Goal: Transaction & Acquisition: Purchase product/service

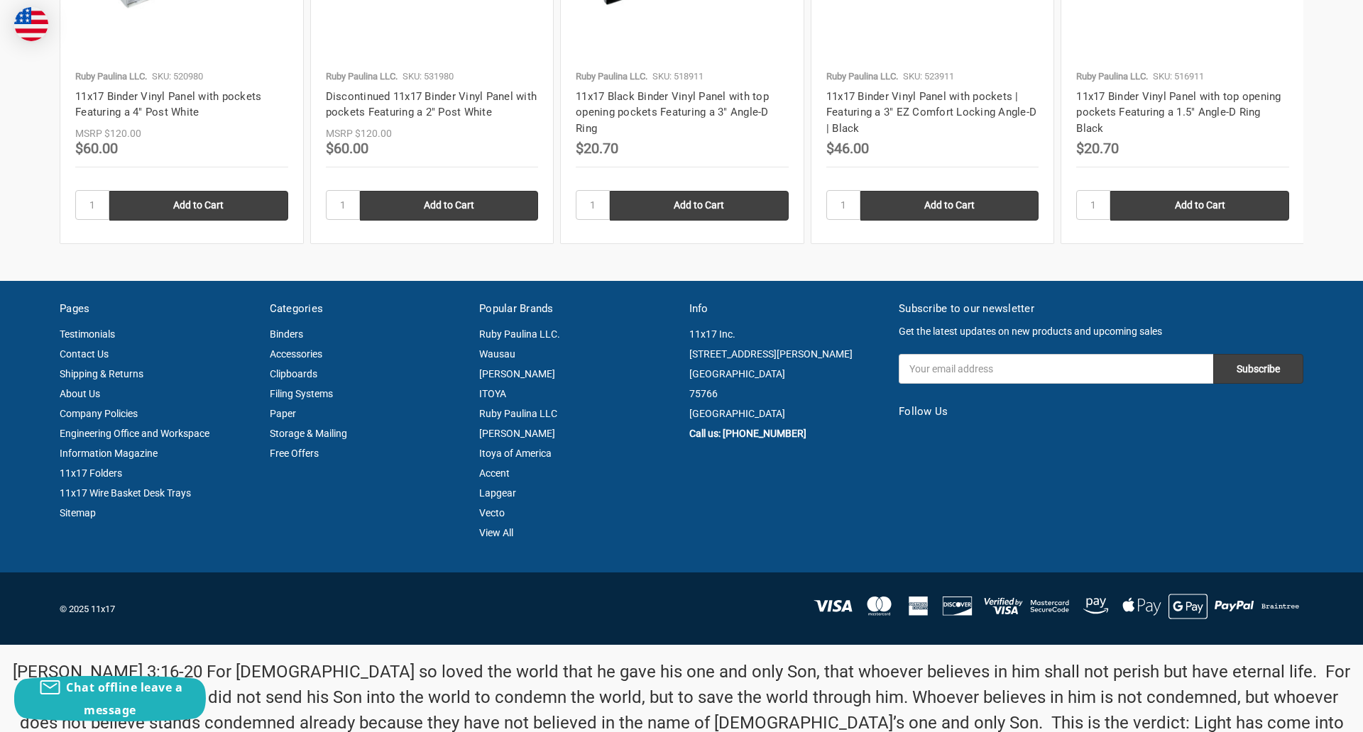
scroll to position [1906, 0]
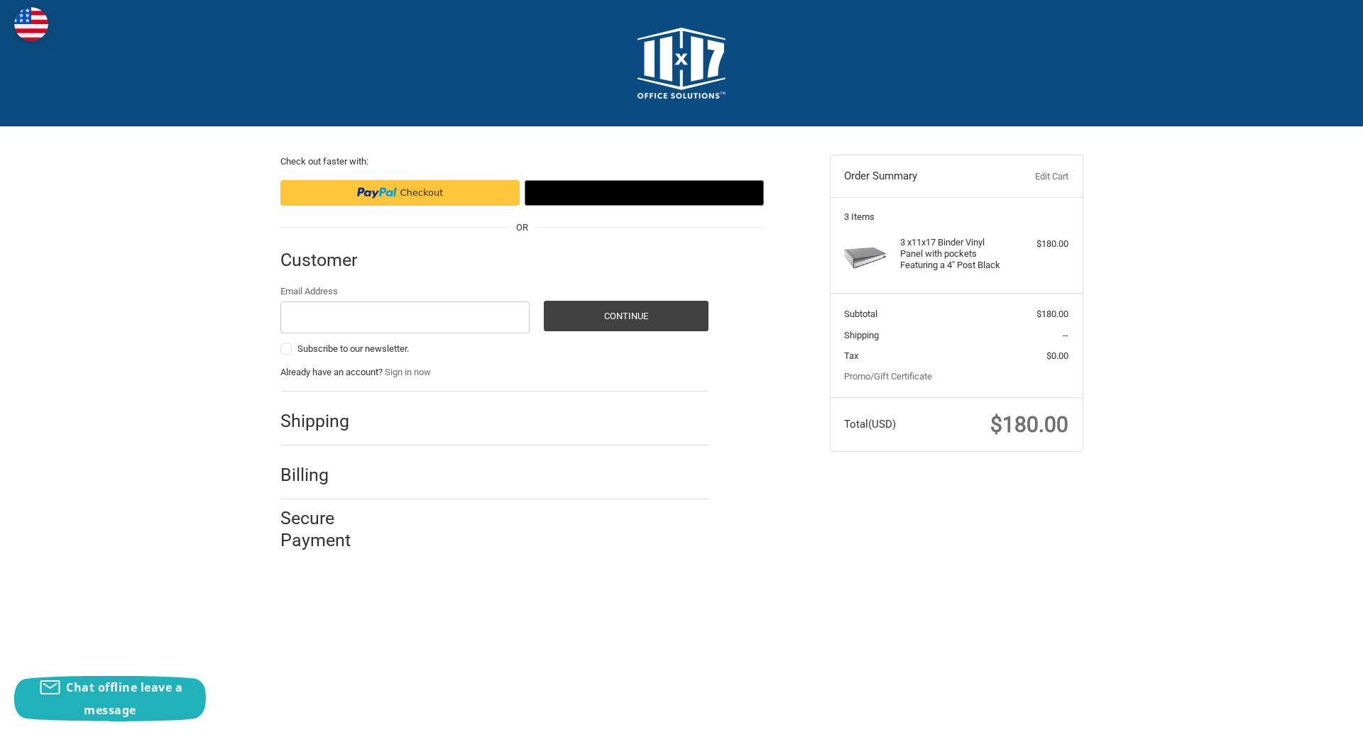
click at [405, 317] on input "Email Address" at bounding box center [405, 318] width 250 height 32
type input "reflectiz@bigcommerce.com"
click at [625, 316] on button "Continue" at bounding box center [626, 316] width 165 height 31
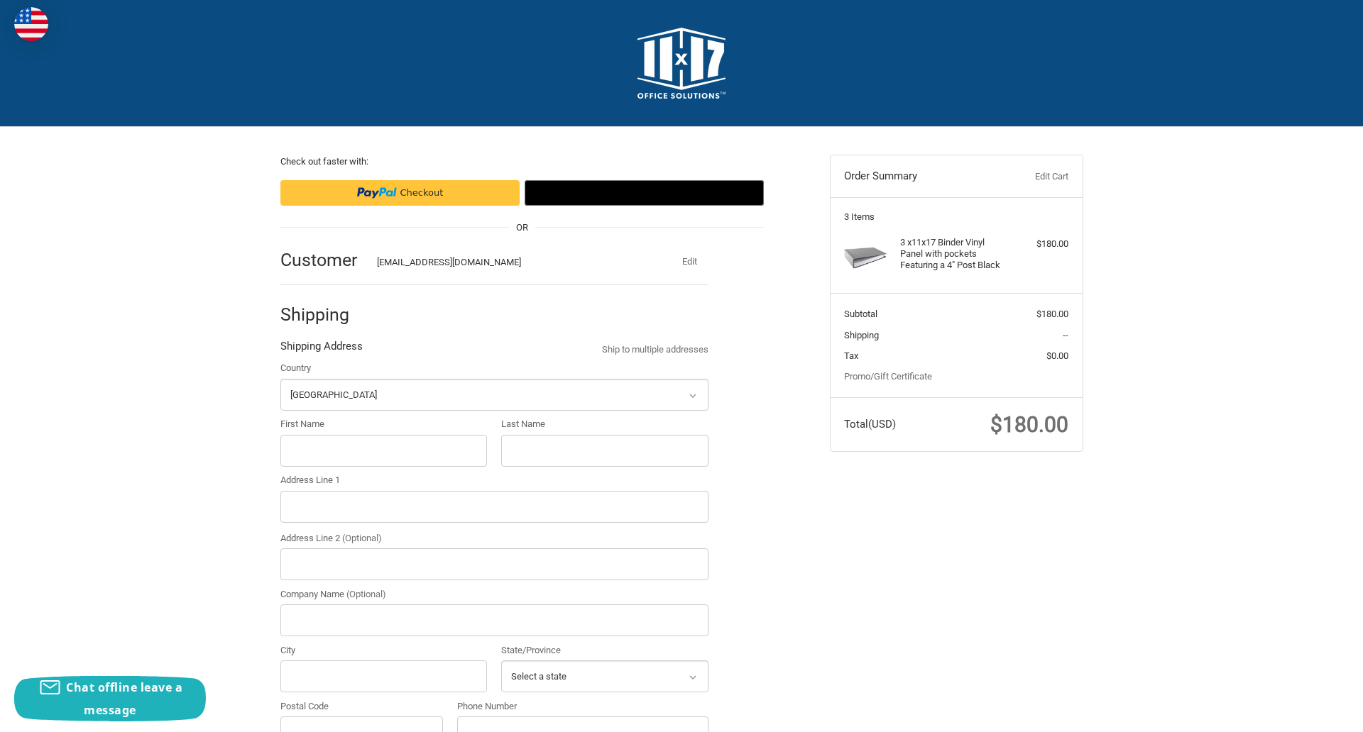
select select "US"
click at [383, 451] on input "First Name" at bounding box center [383, 451] width 207 height 32
type input "reflectiz"
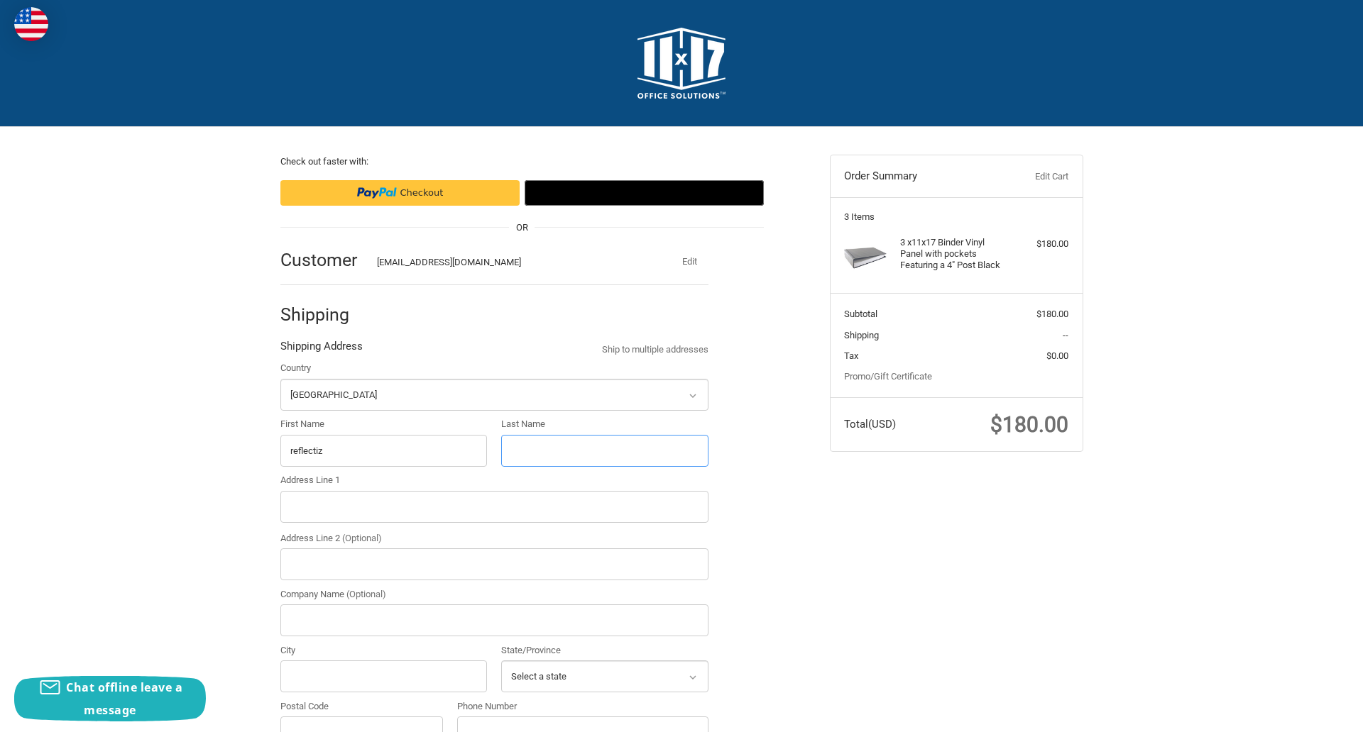
click at [604, 451] on input "Last Name" at bounding box center [604, 451] width 207 height 32
type input "bigcommerce"
click at [361, 717] on input "Postal Code" at bounding box center [361, 733] width 163 height 32
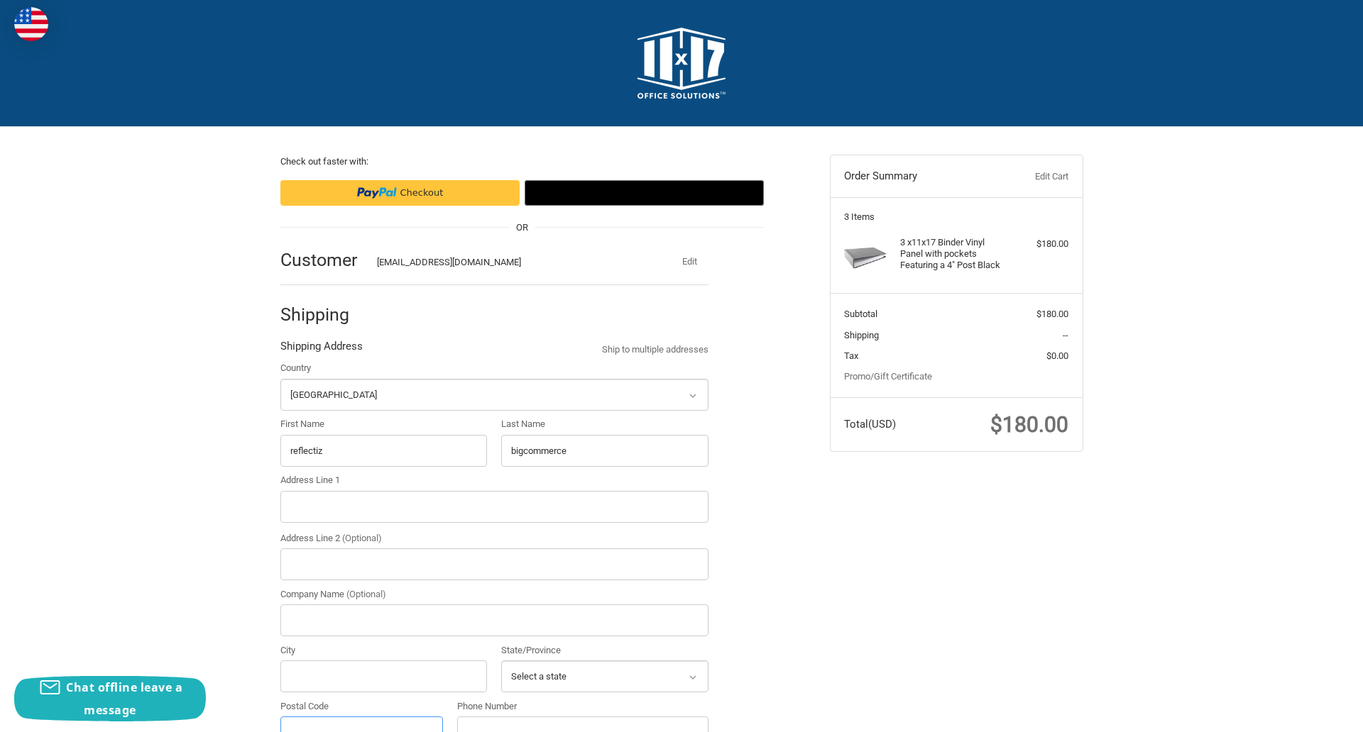
click at [361, 717] on input "Postal Code" at bounding box center [361, 733] width 163 height 32
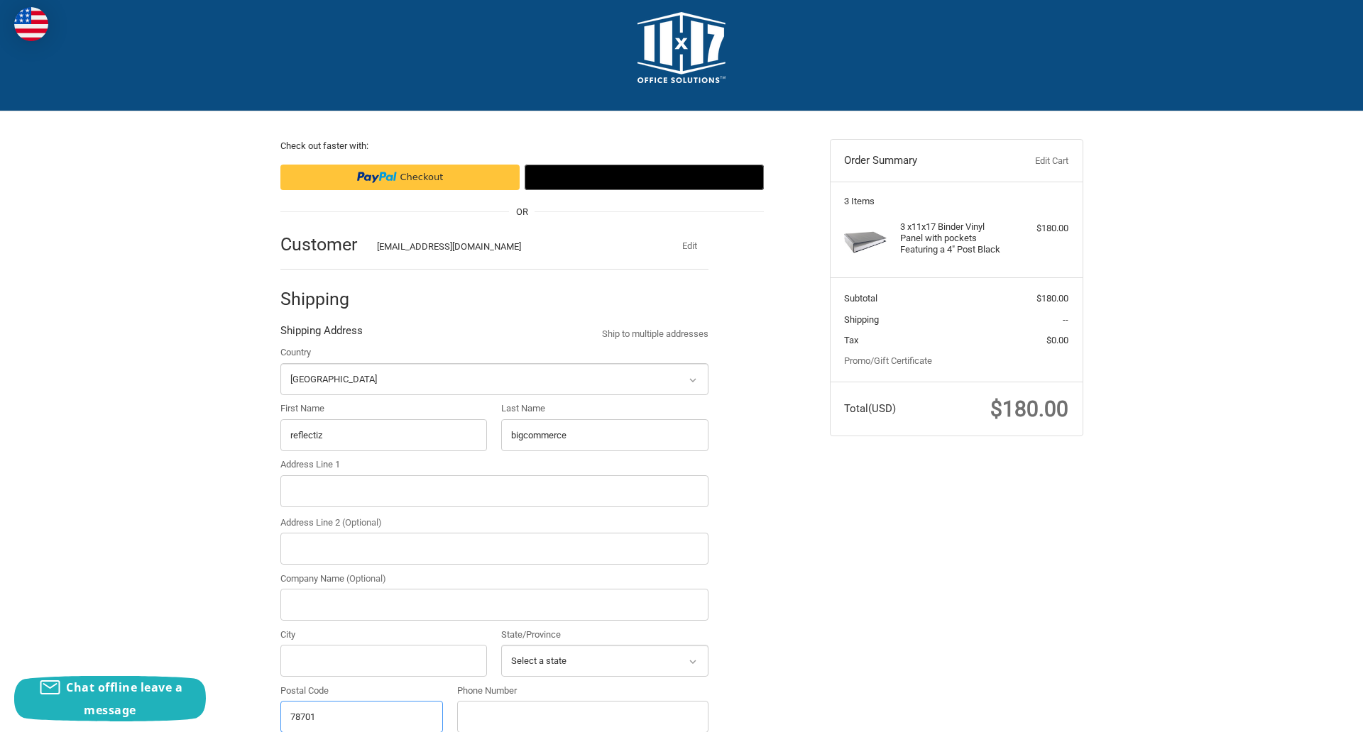
click at [361, 716] on input "78701" at bounding box center [361, 717] width 163 height 32
type input "78701"
click at [494, 491] on input "Address Line 1" at bounding box center [494, 492] width 428 height 32
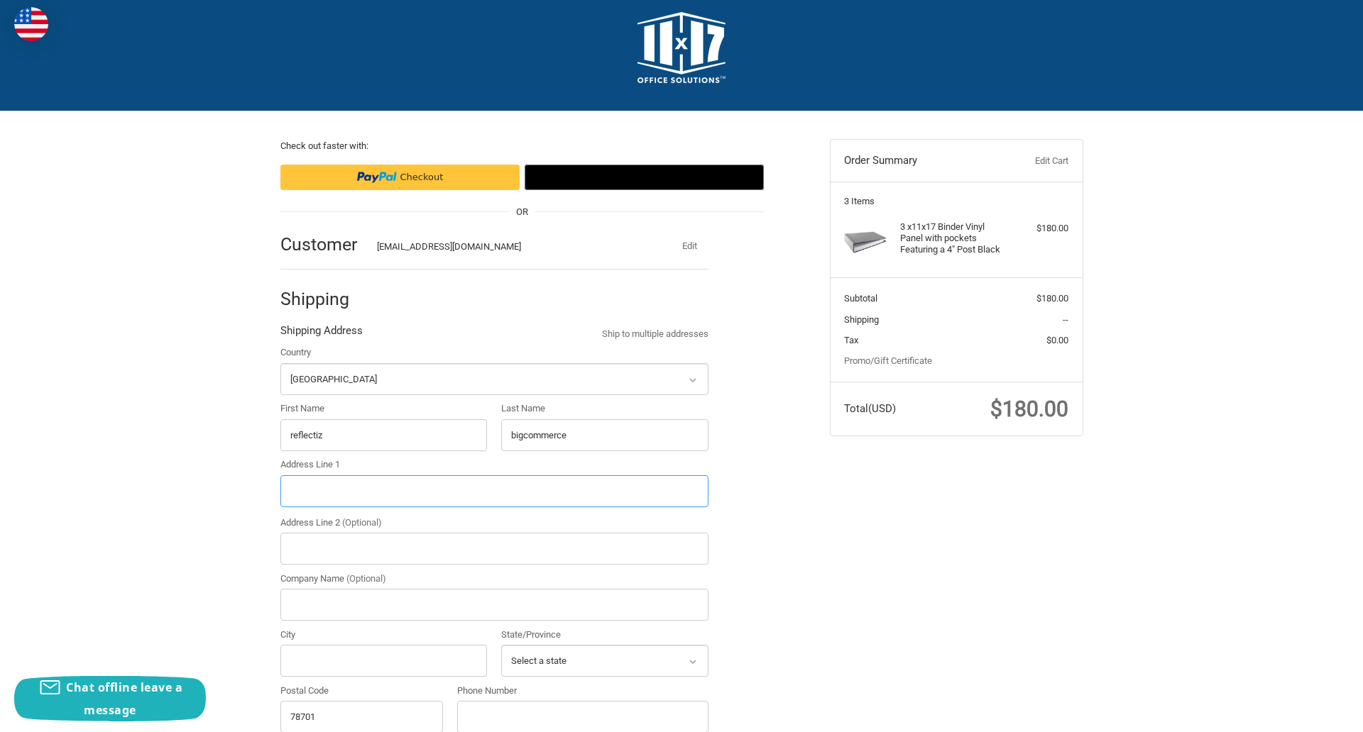
click at [494, 491] on input "Address Line 1" at bounding box center [494, 492] width 428 height 32
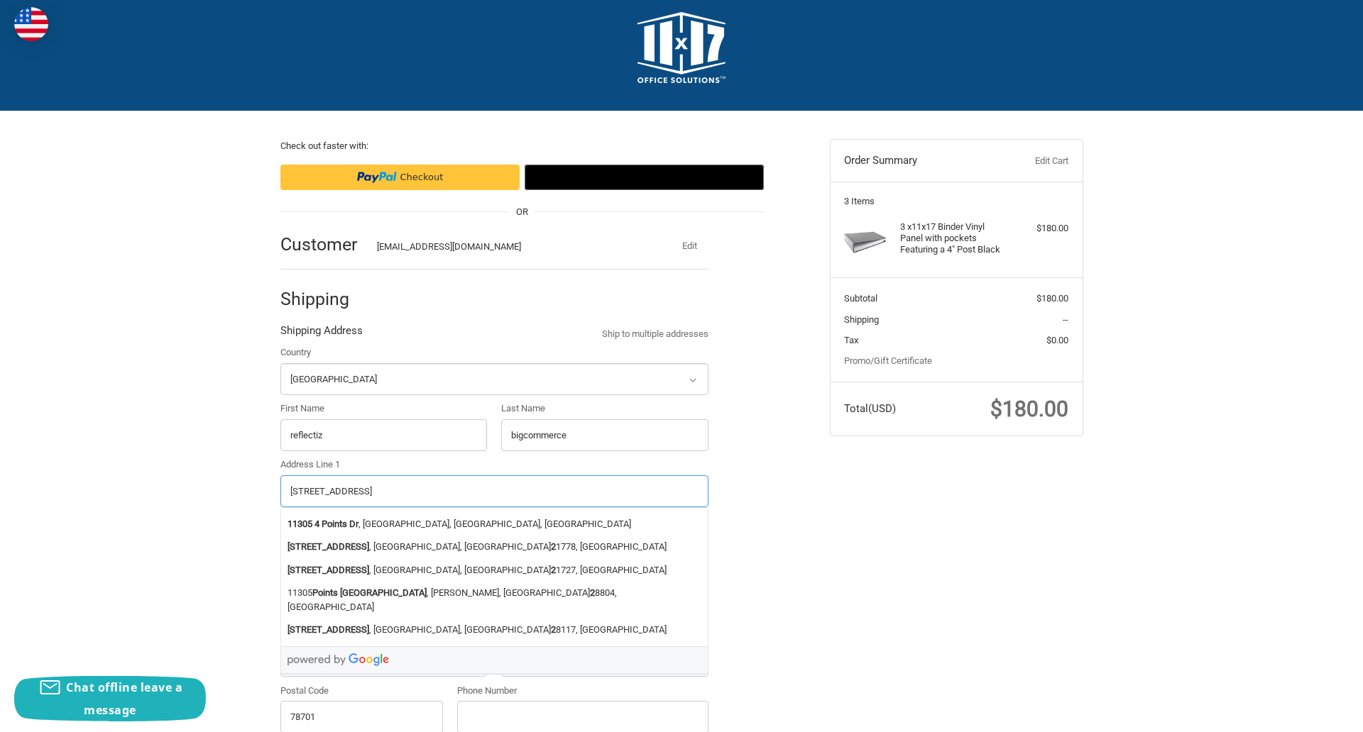
type input "11305 4 Points Dr Building 2, Suite 100"
click at [321, 334] on legend "Shipping Address" at bounding box center [321, 334] width 82 height 23
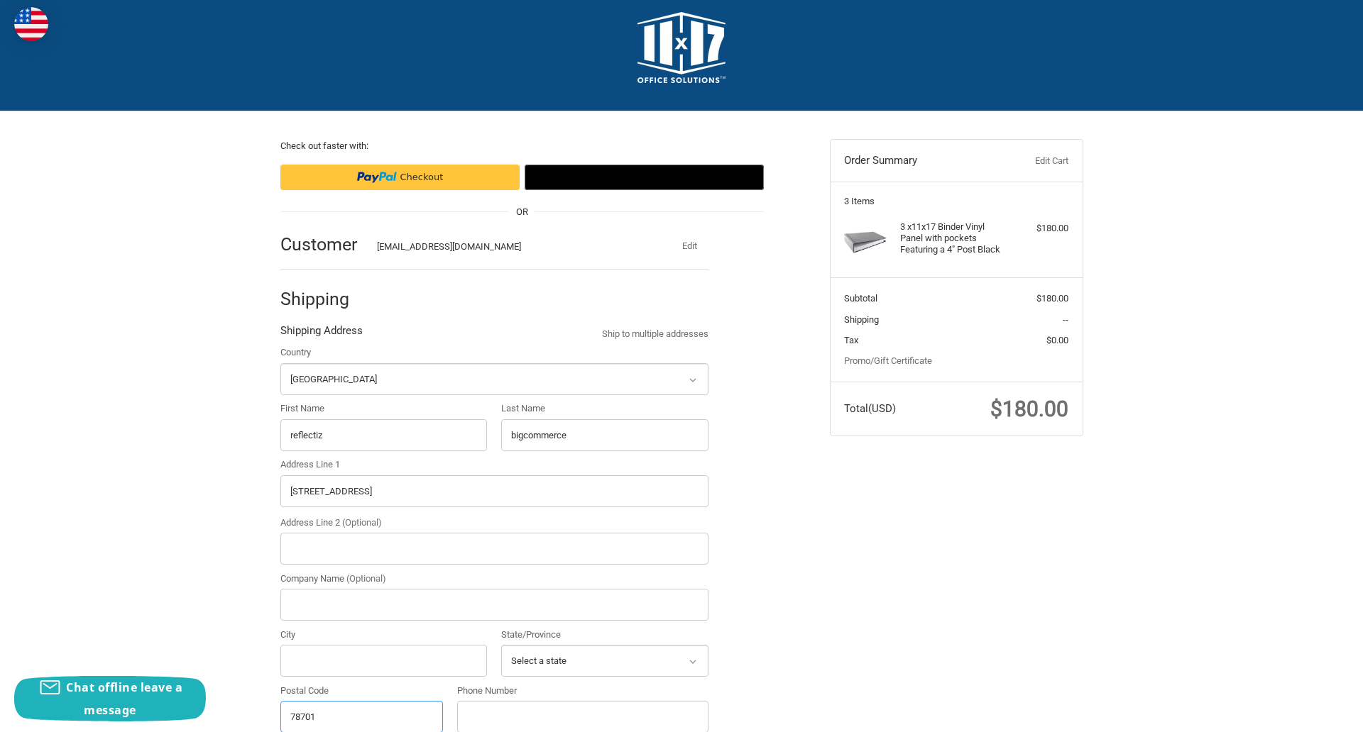
click at [361, 716] on input "78701" at bounding box center [361, 717] width 163 height 32
type input "78701"
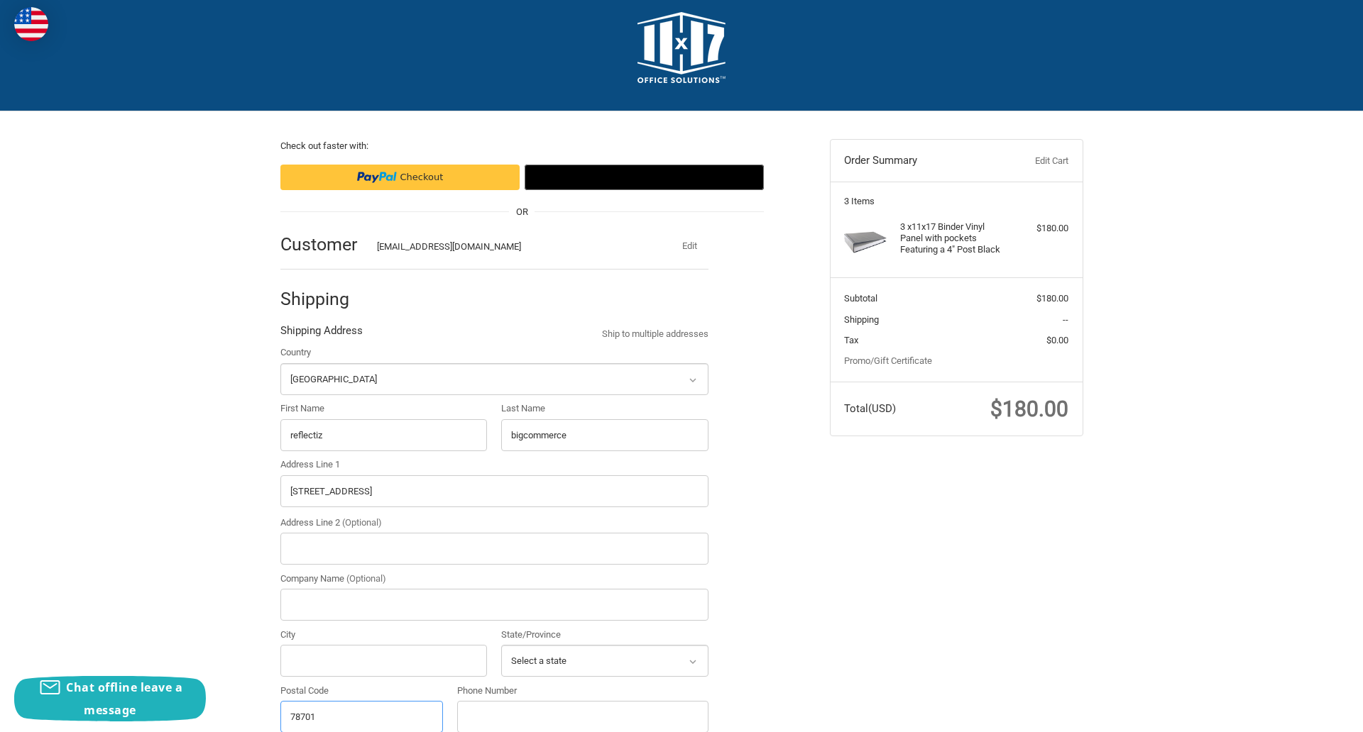
select select "[GEOGRAPHIC_DATA]"
click at [494, 549] on input "Address Line 2 (Optional)" at bounding box center [494, 549] width 428 height 32
type input "2"
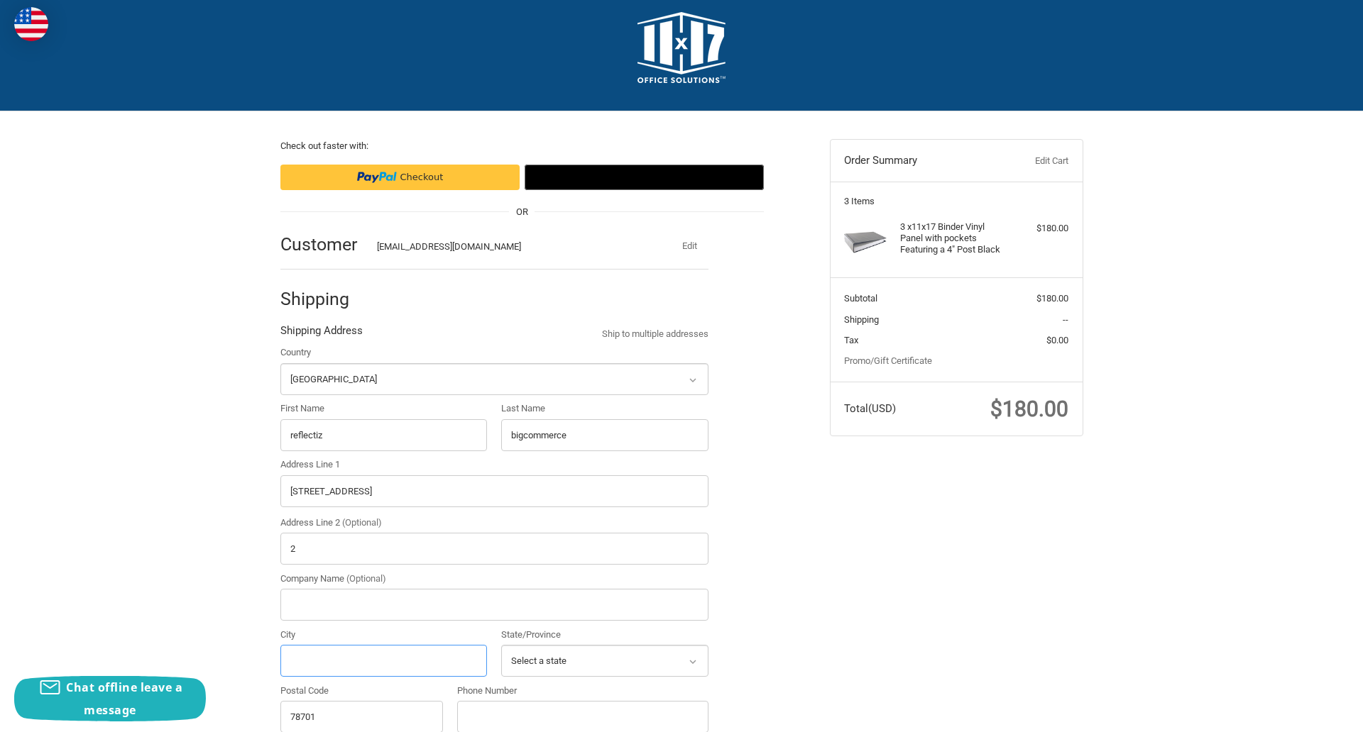
click at [383, 661] on input "City" at bounding box center [383, 661] width 207 height 32
click at [383, 661] on input "Austin" at bounding box center [383, 661] width 207 height 32
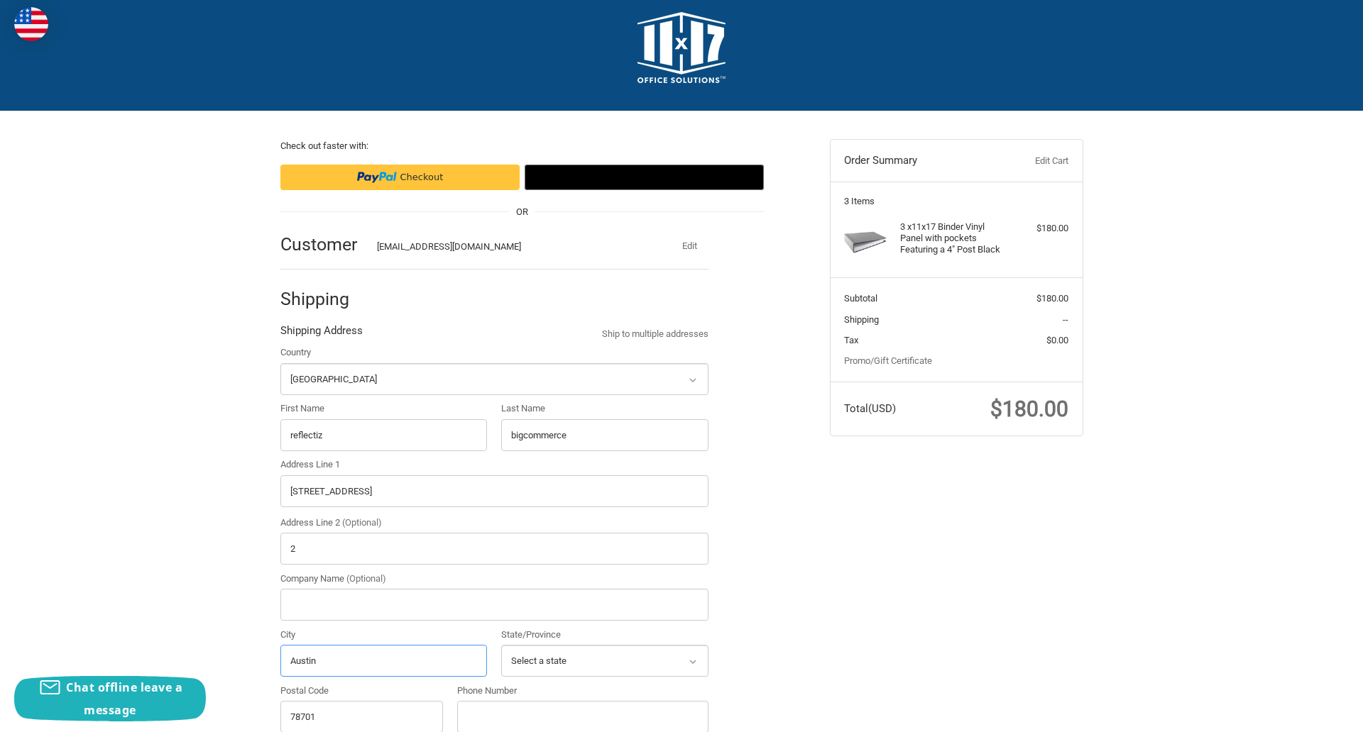
click at [383, 661] on input "Austin" at bounding box center [383, 661] width 207 height 32
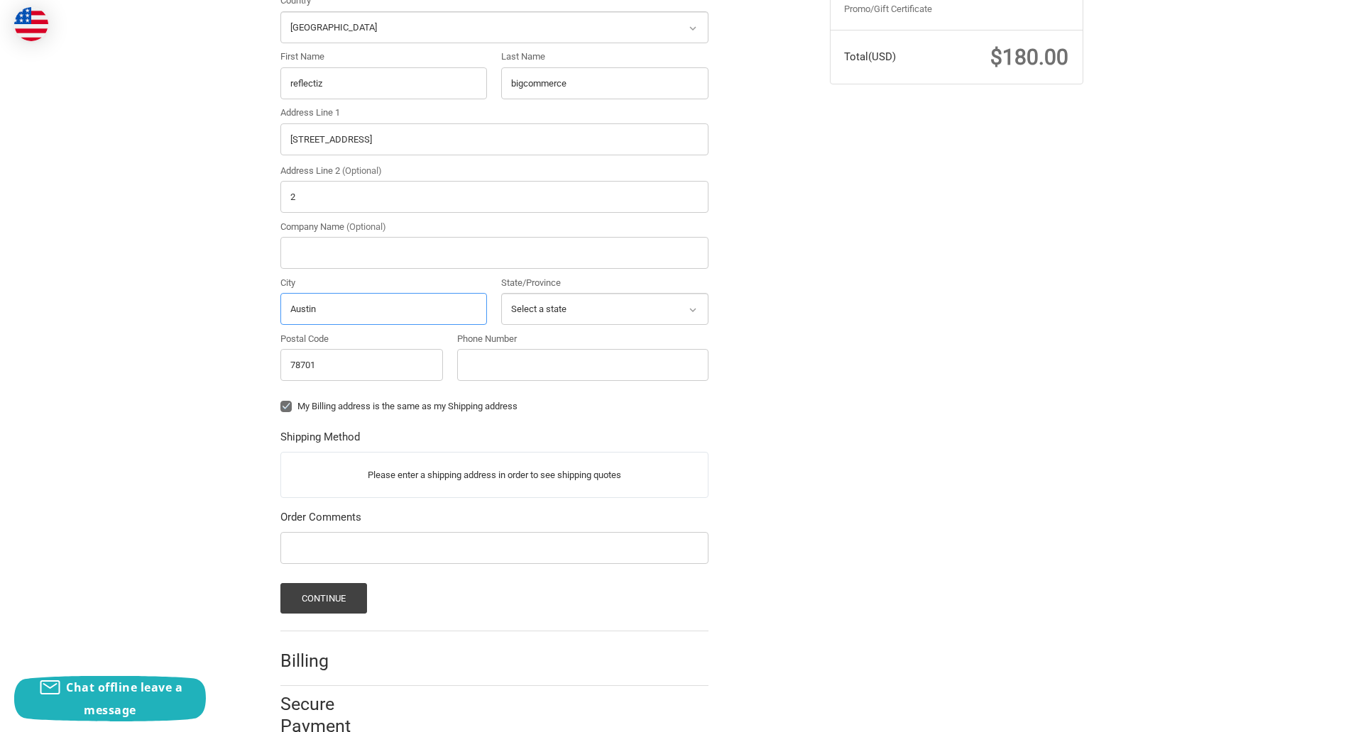
scroll to position [402, 0]
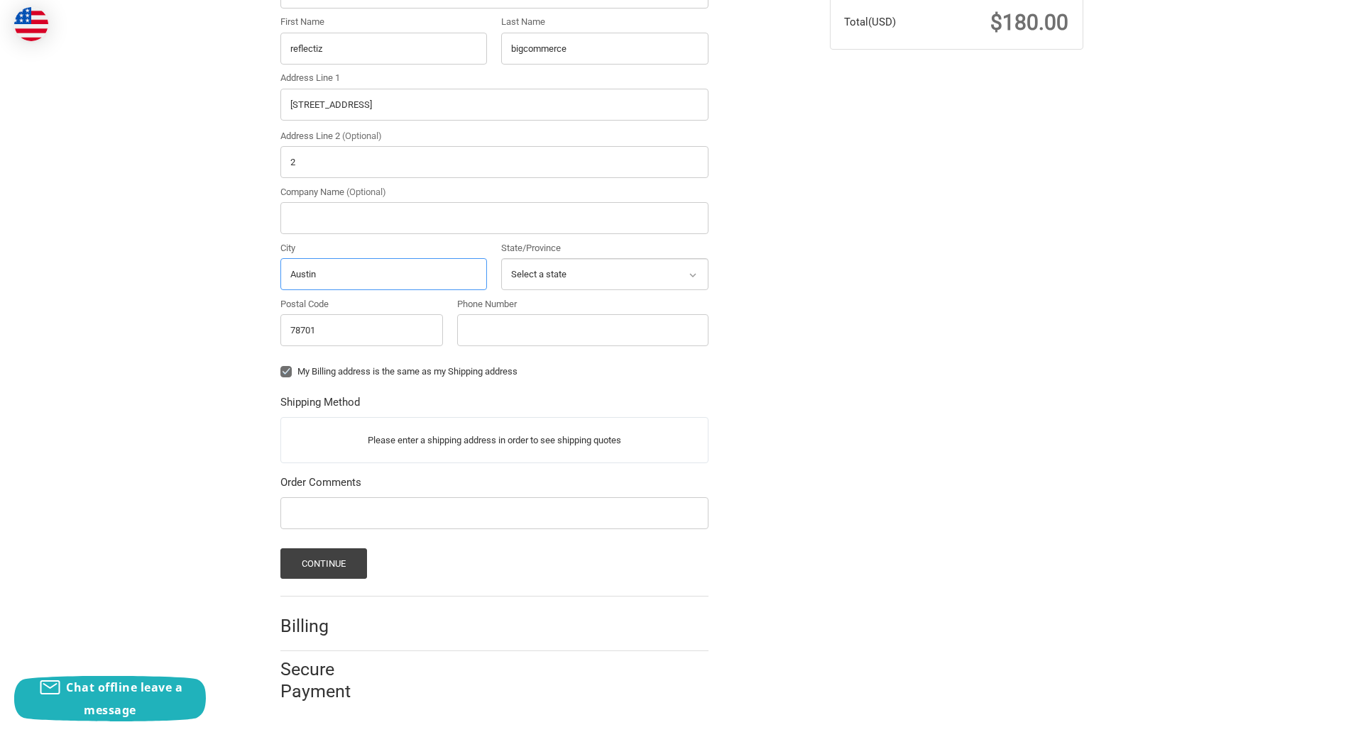
type input "Austin"
click at [582, 330] on input "Phone Number" at bounding box center [582, 330] width 251 height 32
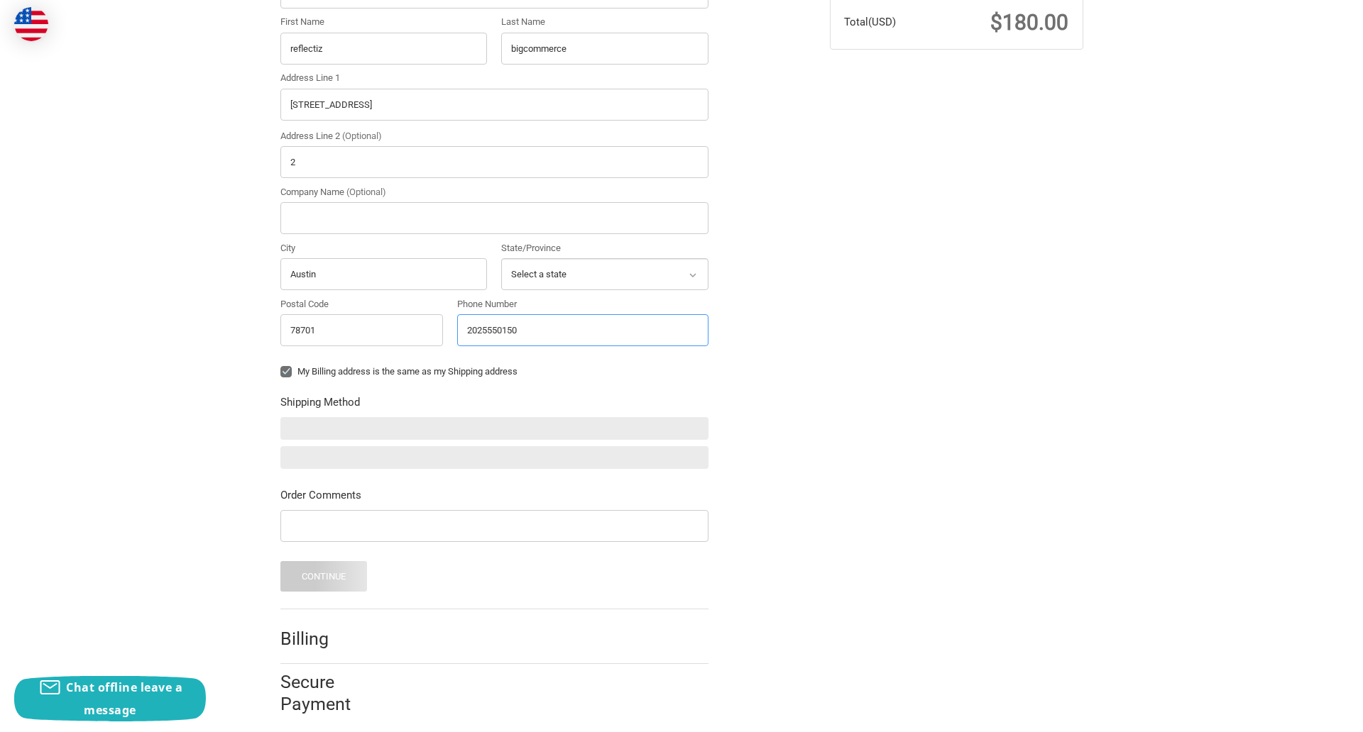
type input "2025550150"
click at [494, 218] on input "Company Name (Optional)" at bounding box center [494, 218] width 428 height 32
type input "bigcommerce"
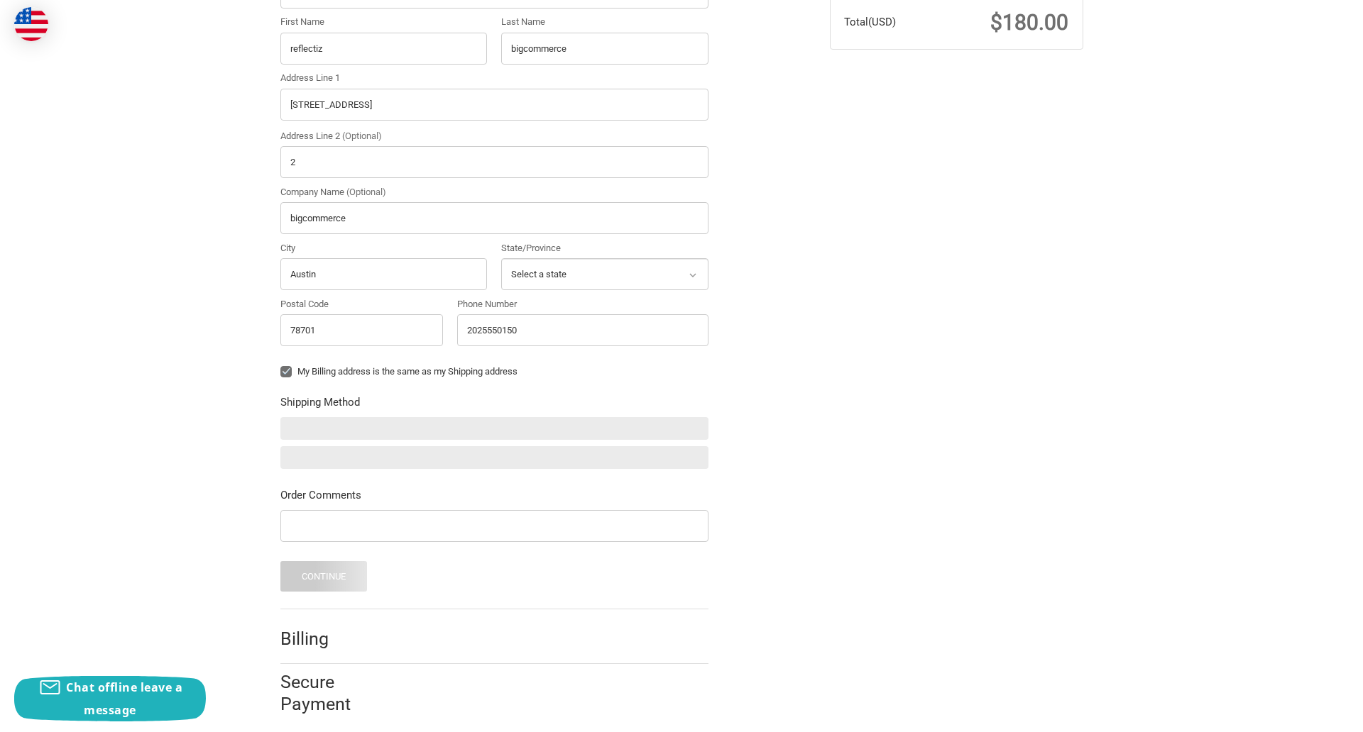
click at [280, 383] on form "Country Select a country Afghanistan Åland Islands Albania Algeria American Sam…" at bounding box center [494, 275] width 428 height 633
click at [280, 544] on form "Country Select a country Afghanistan Åland Islands Albania Algeria American Sam…" at bounding box center [494, 275] width 428 height 633
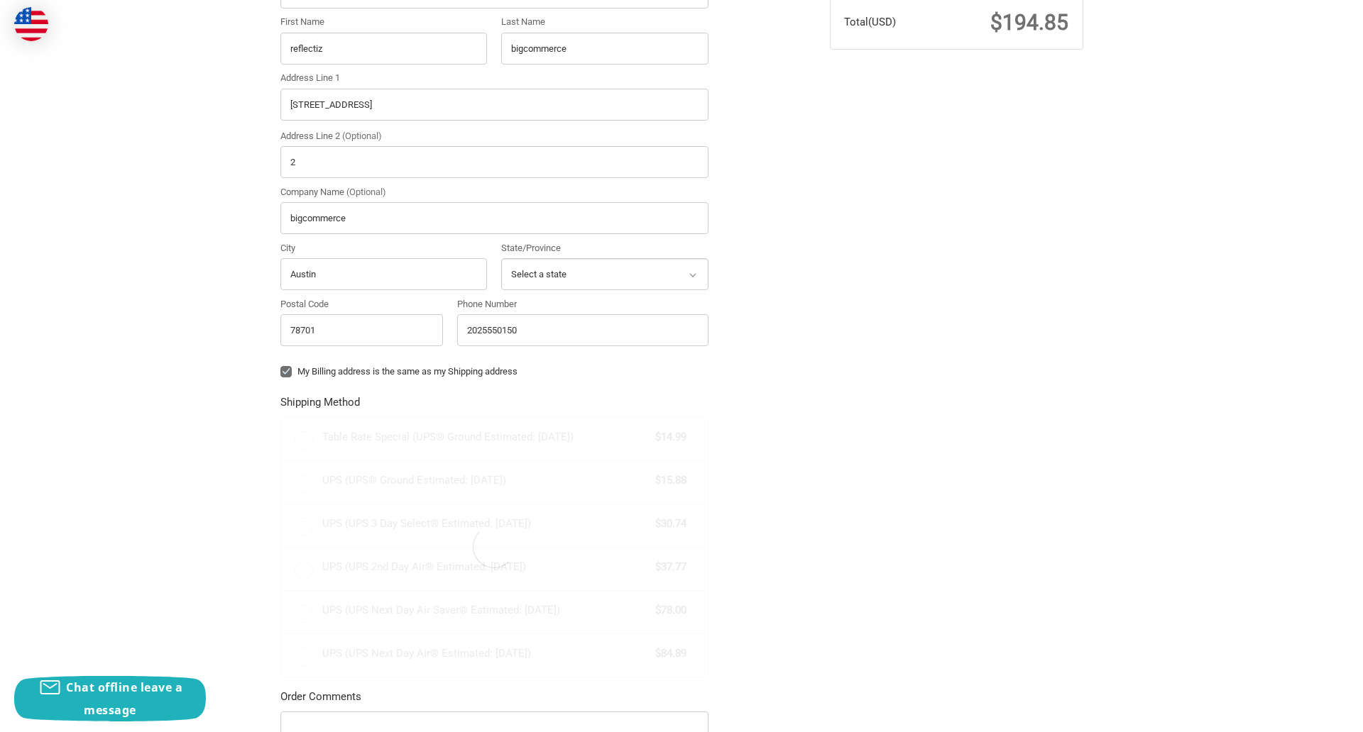
radio input "true"
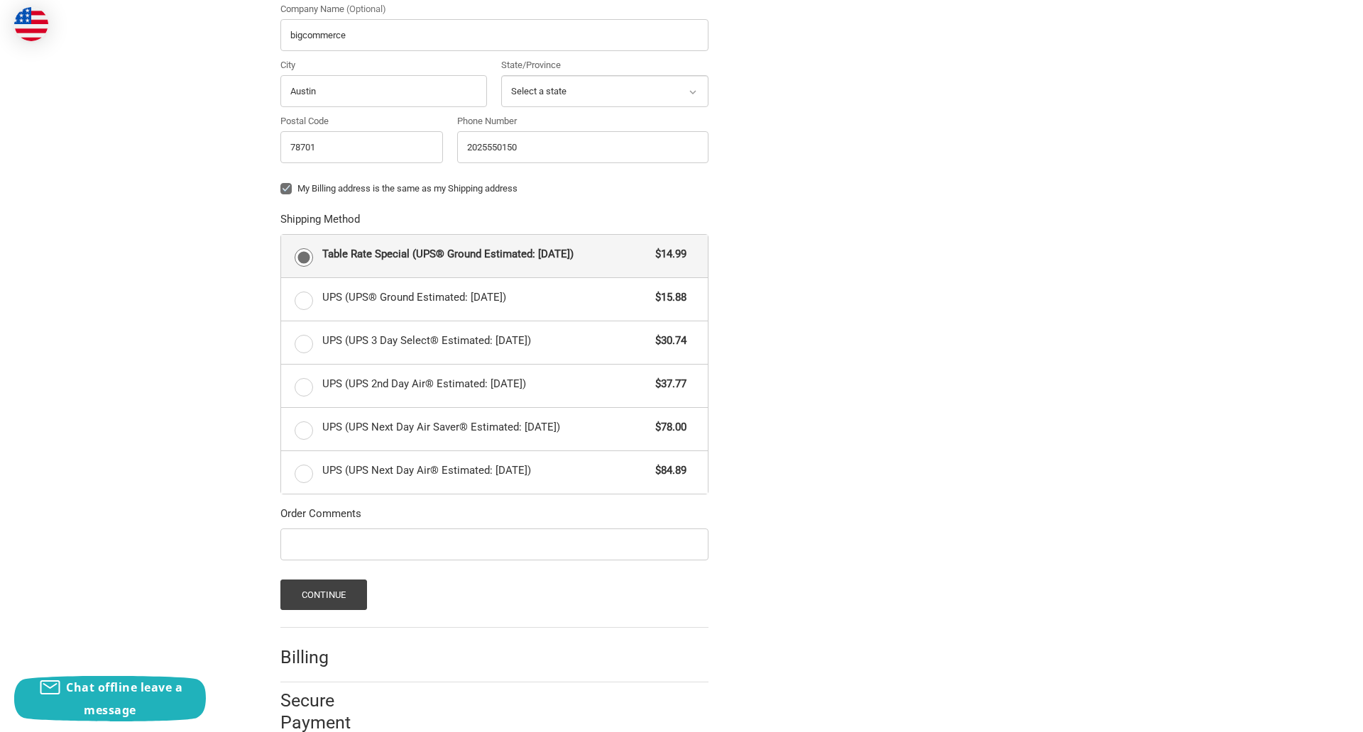
scroll to position [617, 0]
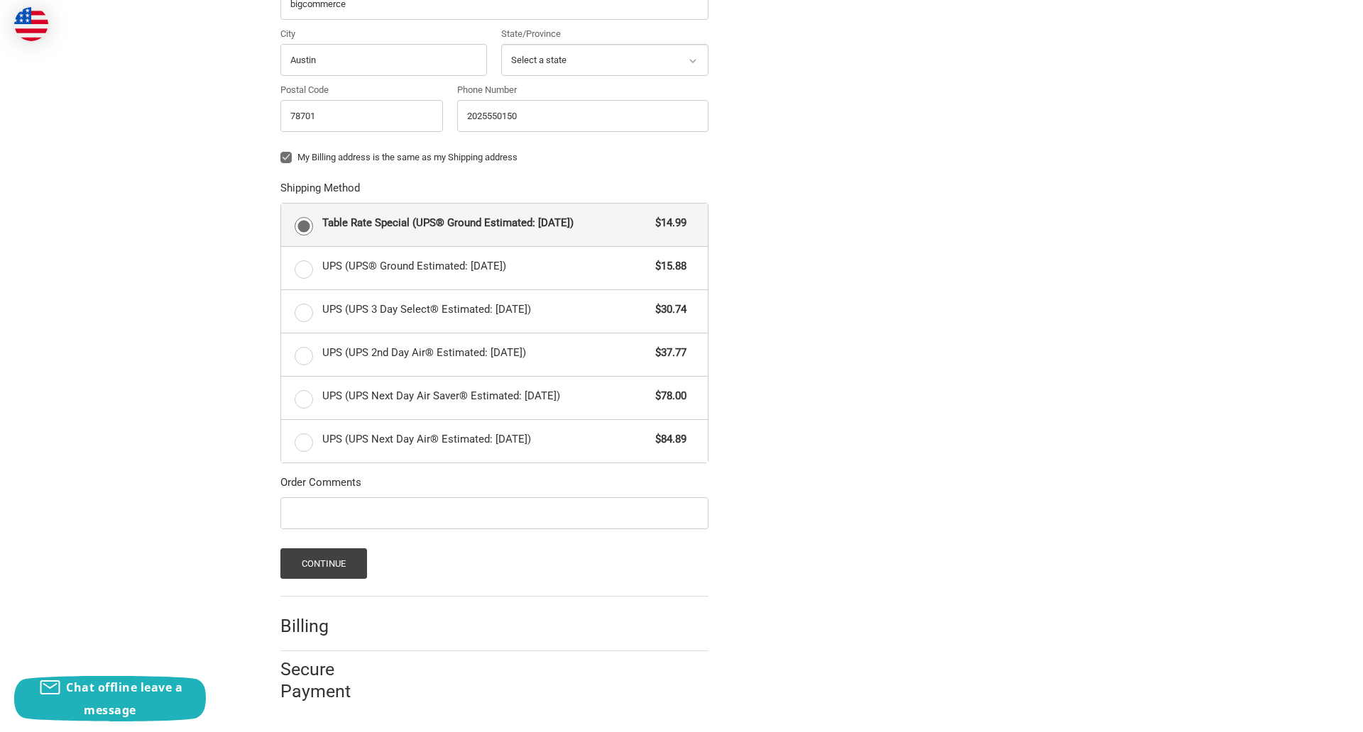
click at [494, 224] on span "Table Rate Special (UPS® Ground Estimated: Mon, Oct 20)" at bounding box center [485, 223] width 326 height 16
click at [282, 204] on input "Table Rate Special (UPS® Ground Estimated: Mon, Oct 20) $14.99" at bounding box center [281, 204] width 1 height 1
click at [323, 564] on button "Continue" at bounding box center [323, 564] width 87 height 31
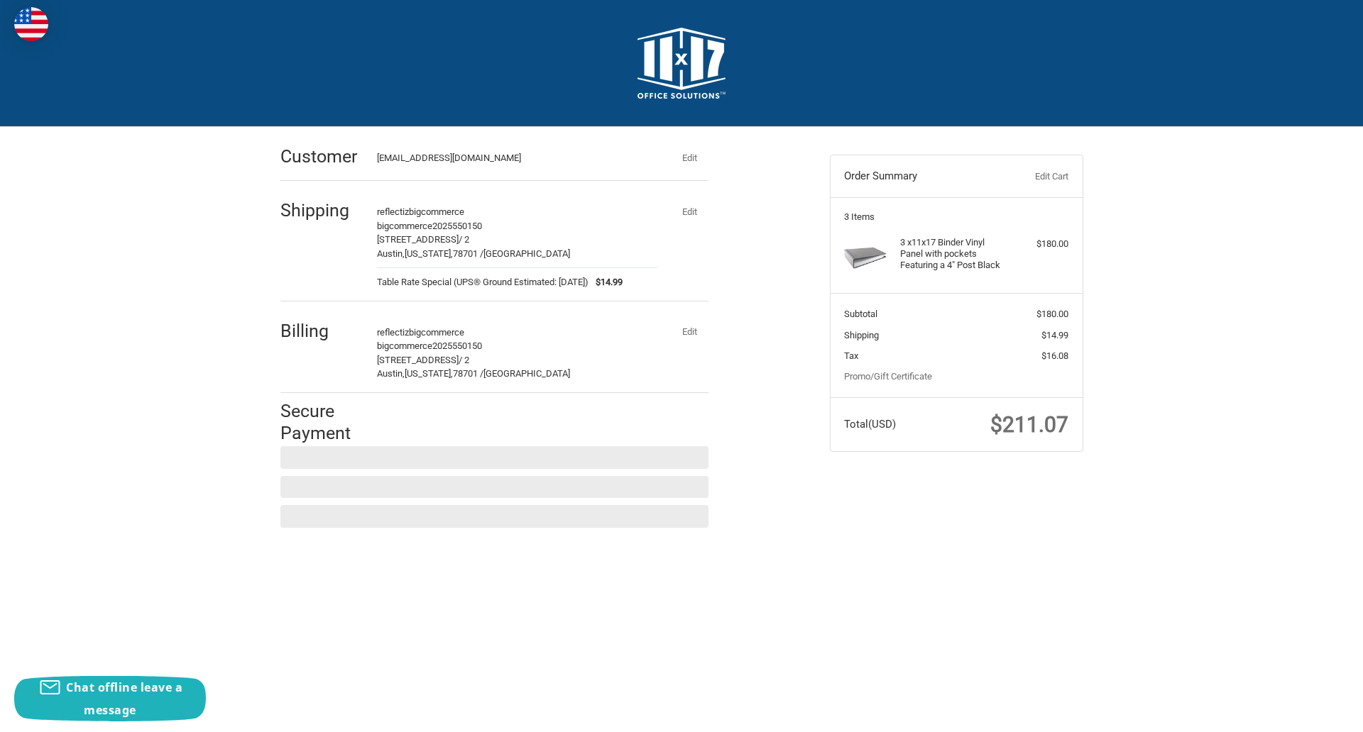
scroll to position [0, 0]
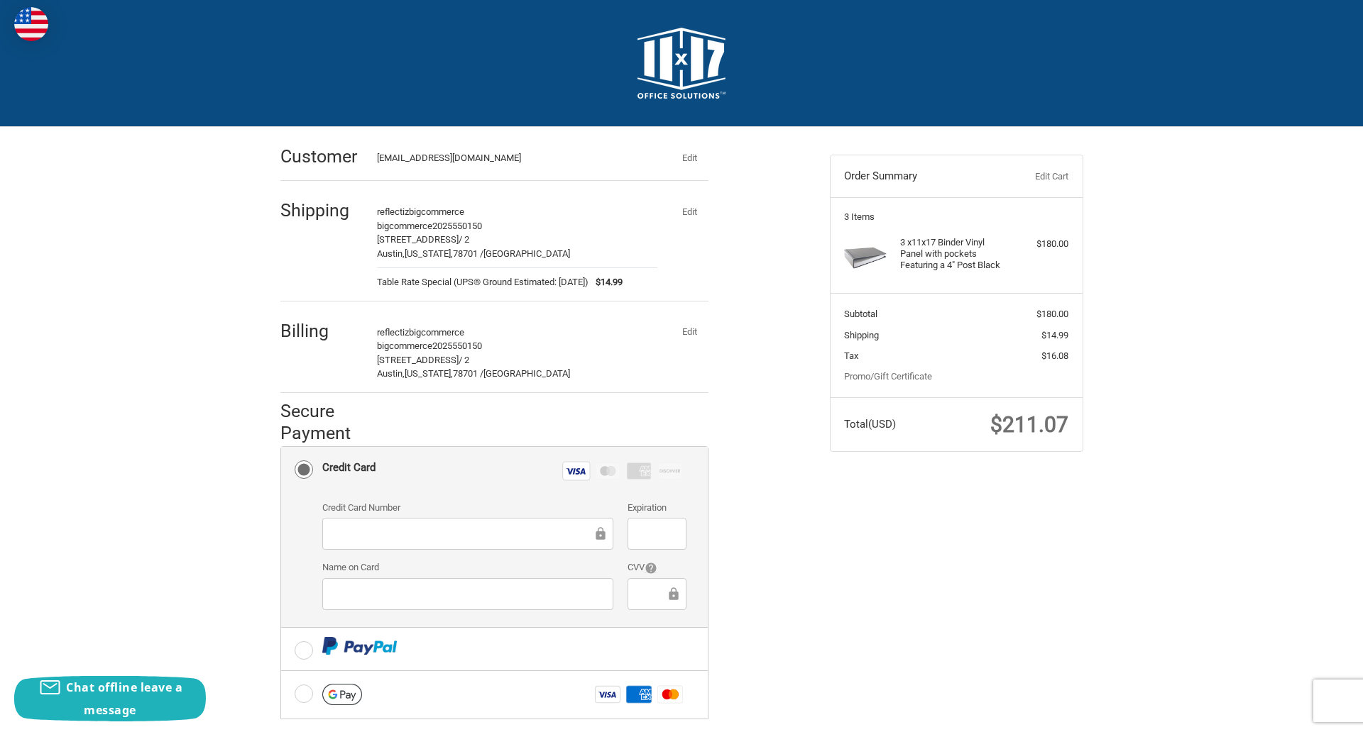
checkbox input "true"
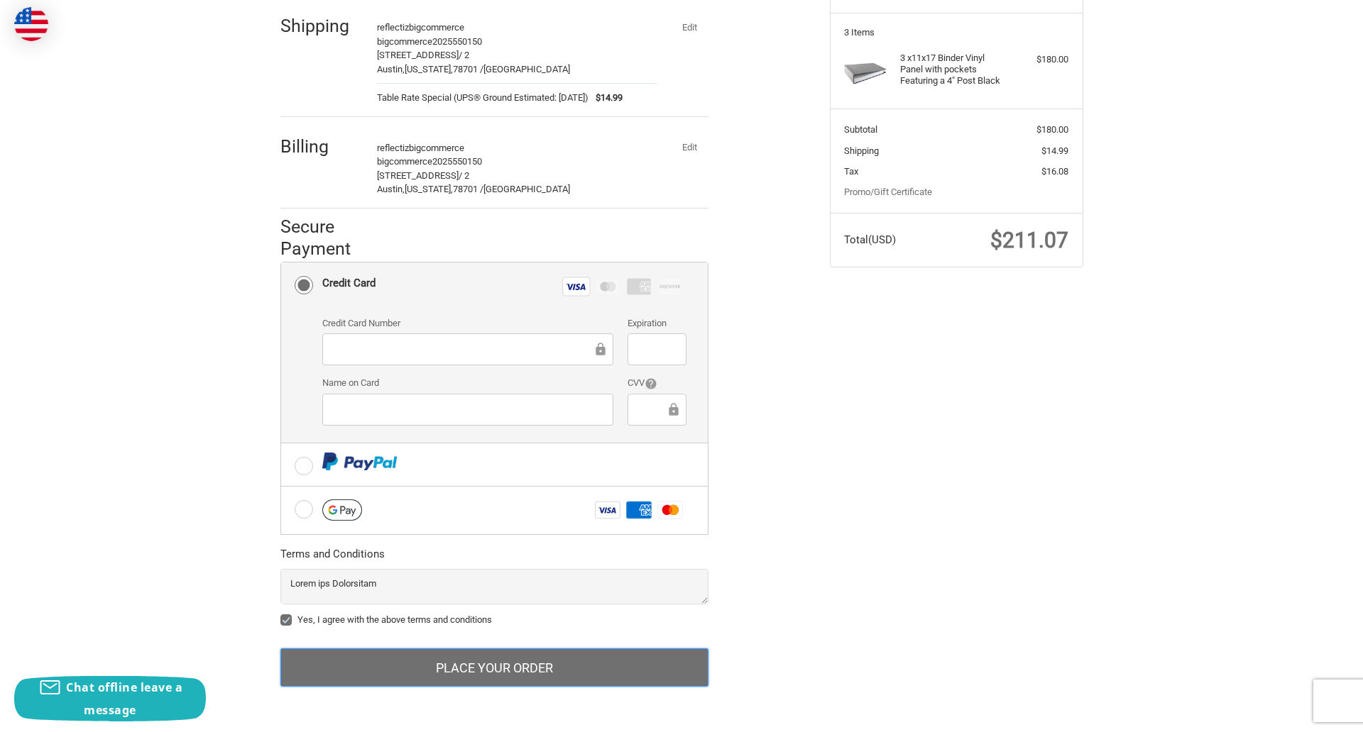
click at [494, 668] on button "Place Your Order" at bounding box center [494, 668] width 428 height 38
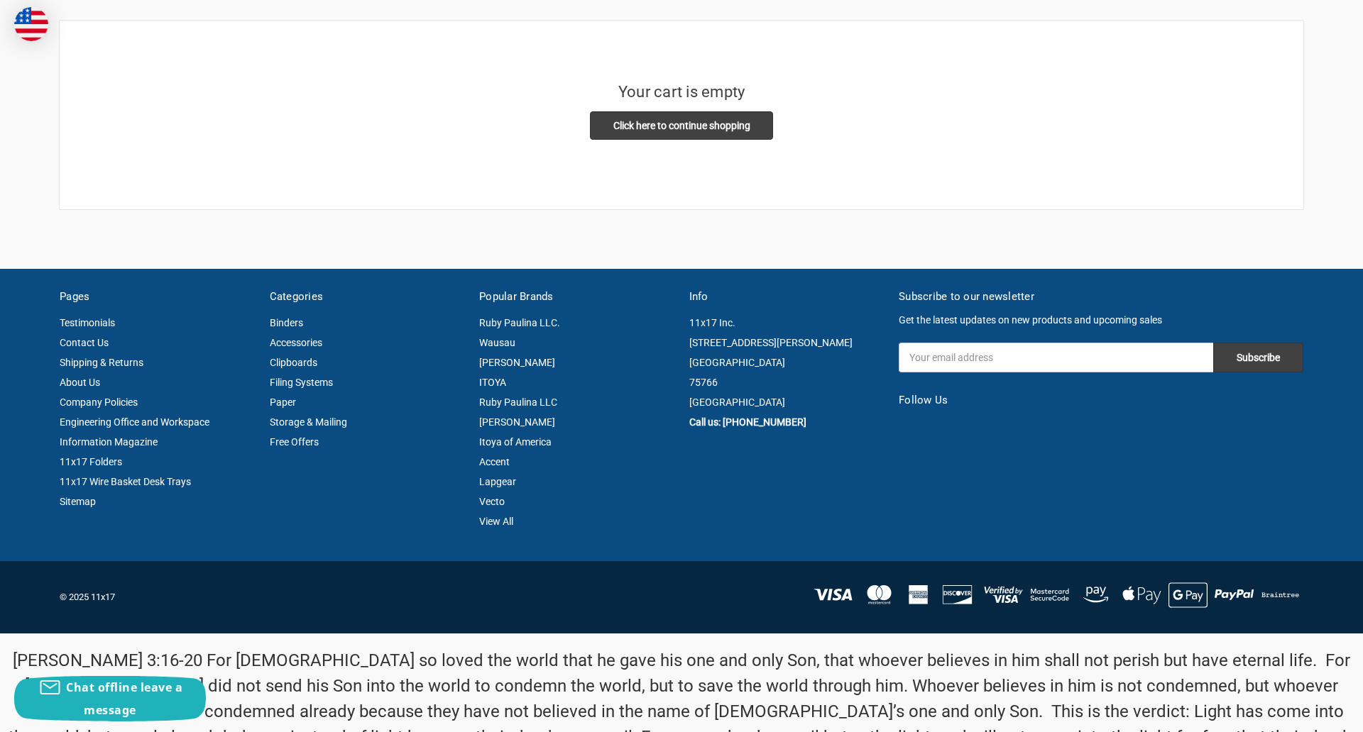
scroll to position [330, 0]
